Goal: Task Accomplishment & Management: Use online tool/utility

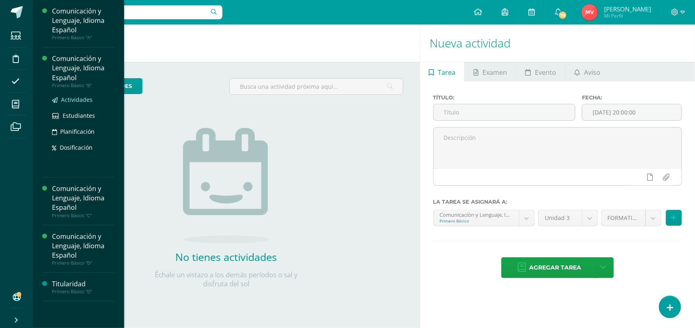
click at [77, 97] on span "Actividades" at bounding box center [77, 100] width 32 height 8
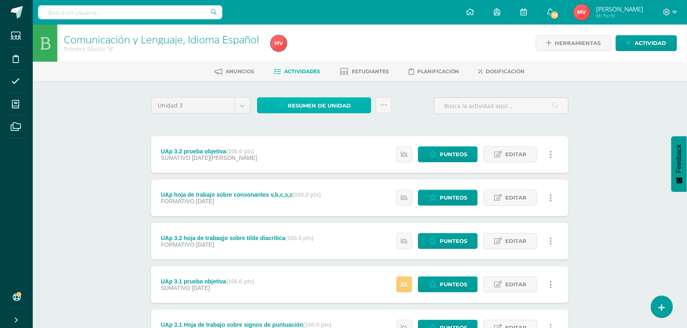
click at [316, 106] on span "Resumen de unidad" at bounding box center [319, 105] width 63 height 15
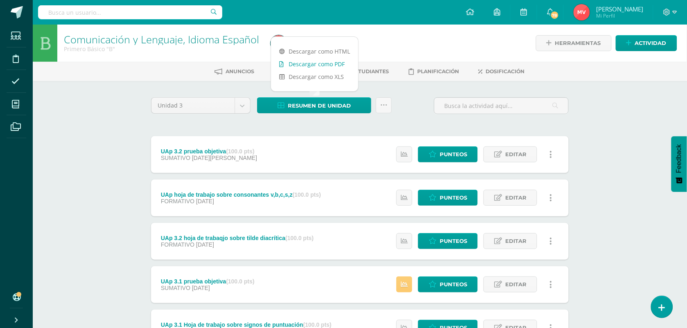
click at [307, 62] on link "Descargar como PDF" at bounding box center [314, 64] width 87 height 13
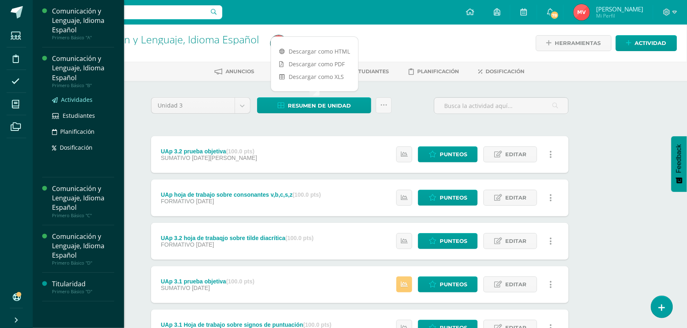
click at [70, 96] on span "Actividades" at bounding box center [77, 100] width 32 height 8
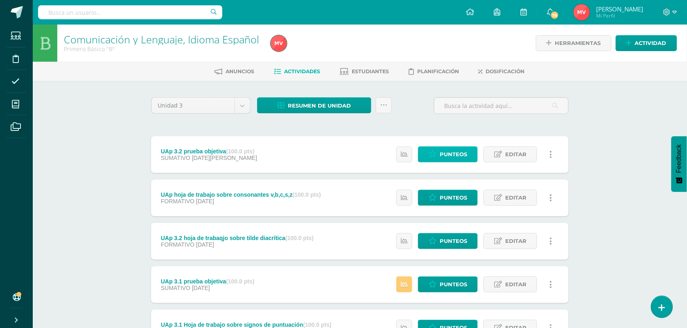
click at [439, 154] on link "Punteos" at bounding box center [448, 155] width 60 height 16
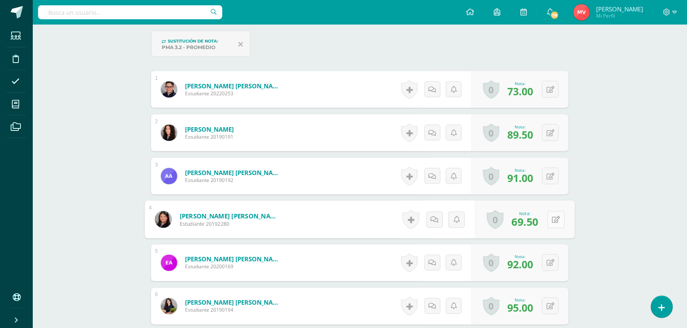
click at [551, 219] on button at bounding box center [555, 219] width 17 height 17
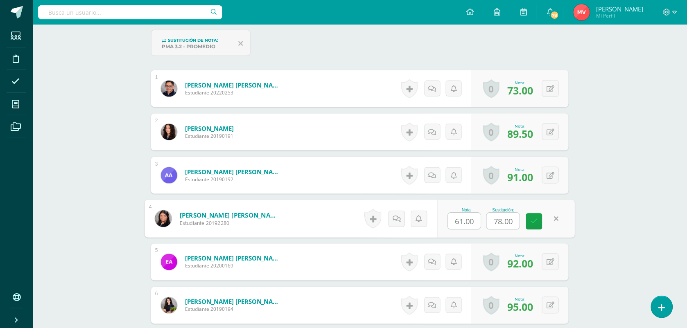
click at [314, 214] on form "Arellano Juárez, Fátima Fernanda Estudiante 20192280 Nota 61.00 Sustitución: 78…" at bounding box center [360, 219] width 430 height 38
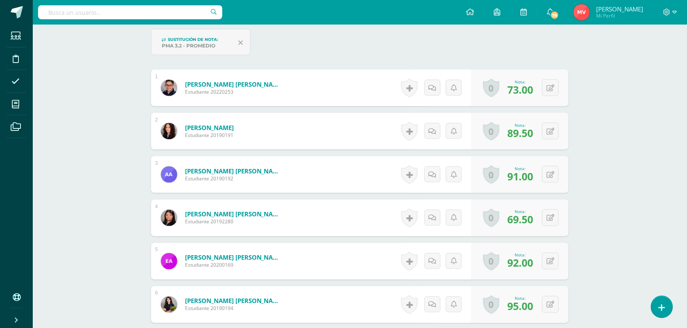
scroll to position [248, 0]
